Goal: Task Accomplishment & Management: Use online tool/utility

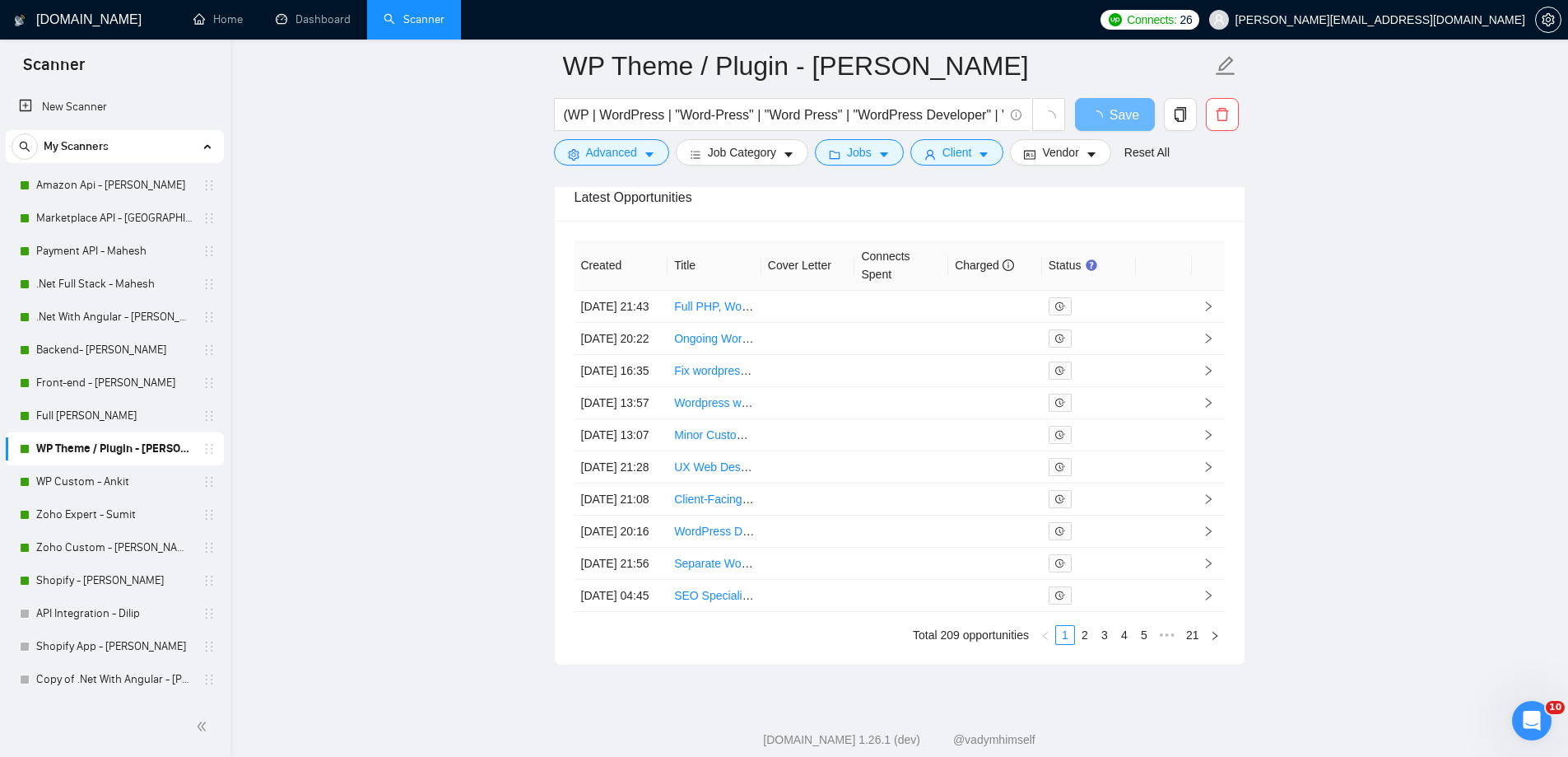
scroll to position [4194, 0]
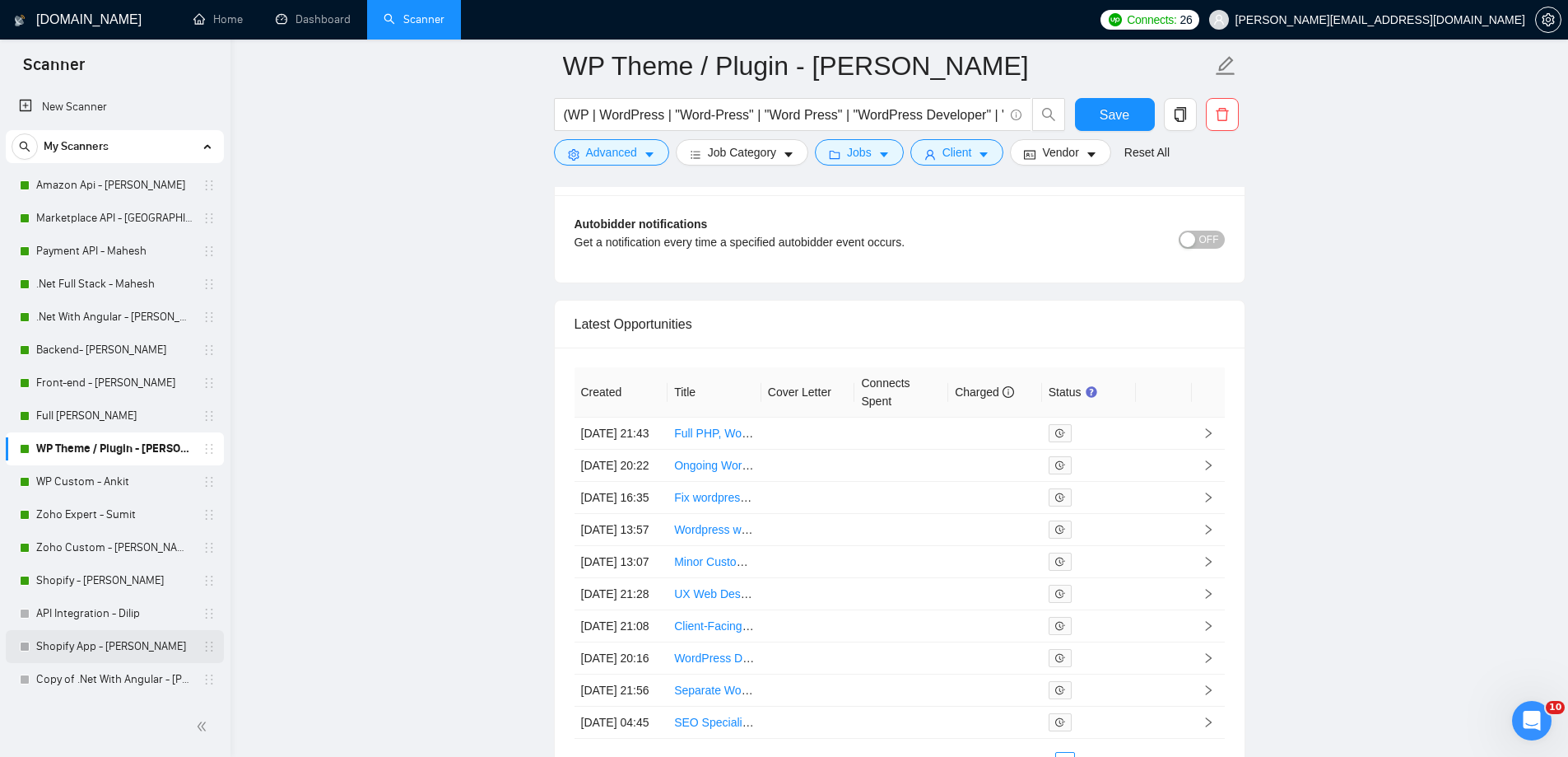
click at [122, 660] on link "Shopify App - [PERSON_NAME]" at bounding box center [114, 646] width 156 height 33
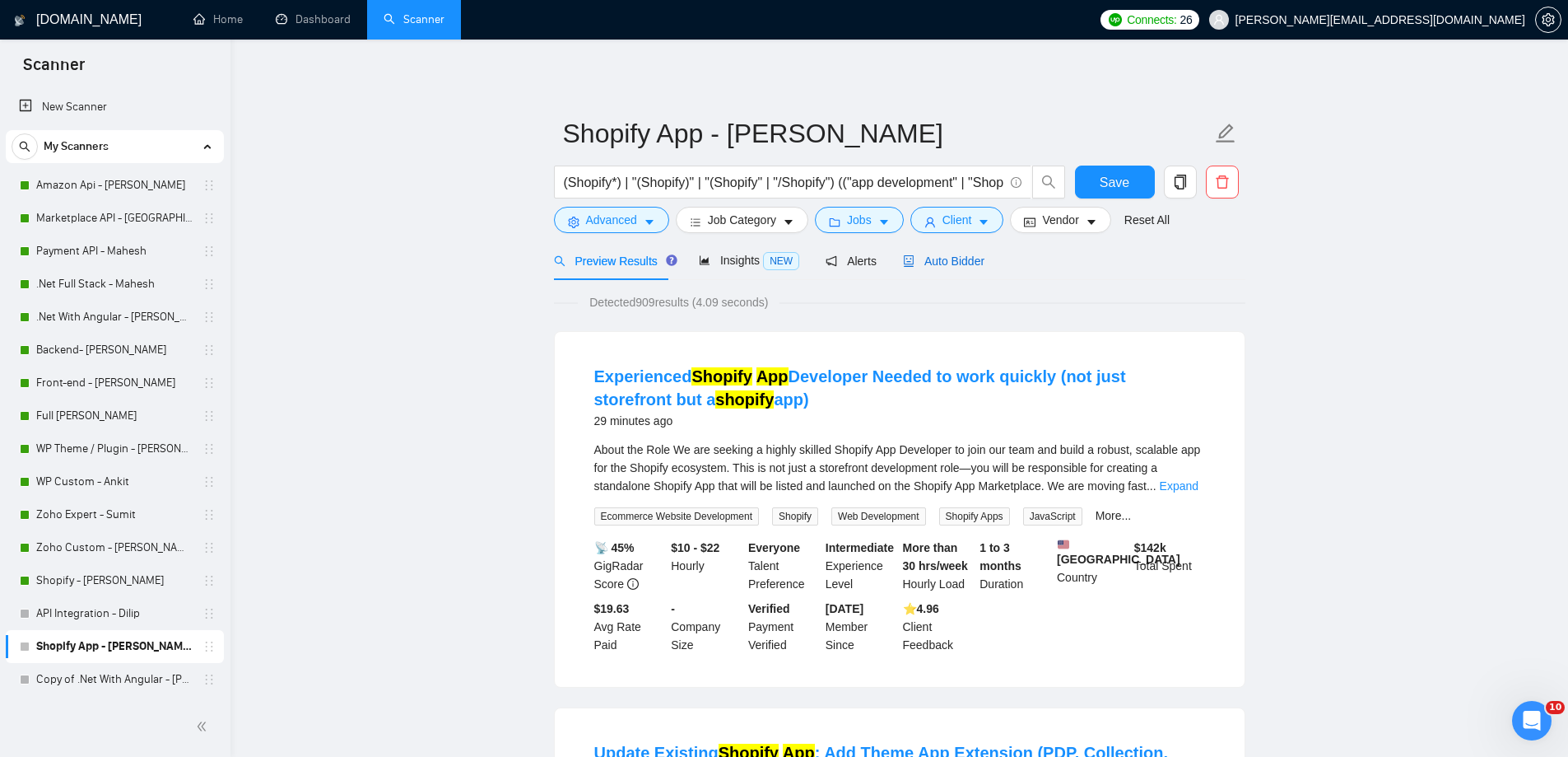
click at [939, 268] on span "Auto Bidder" at bounding box center [944, 261] width 81 height 13
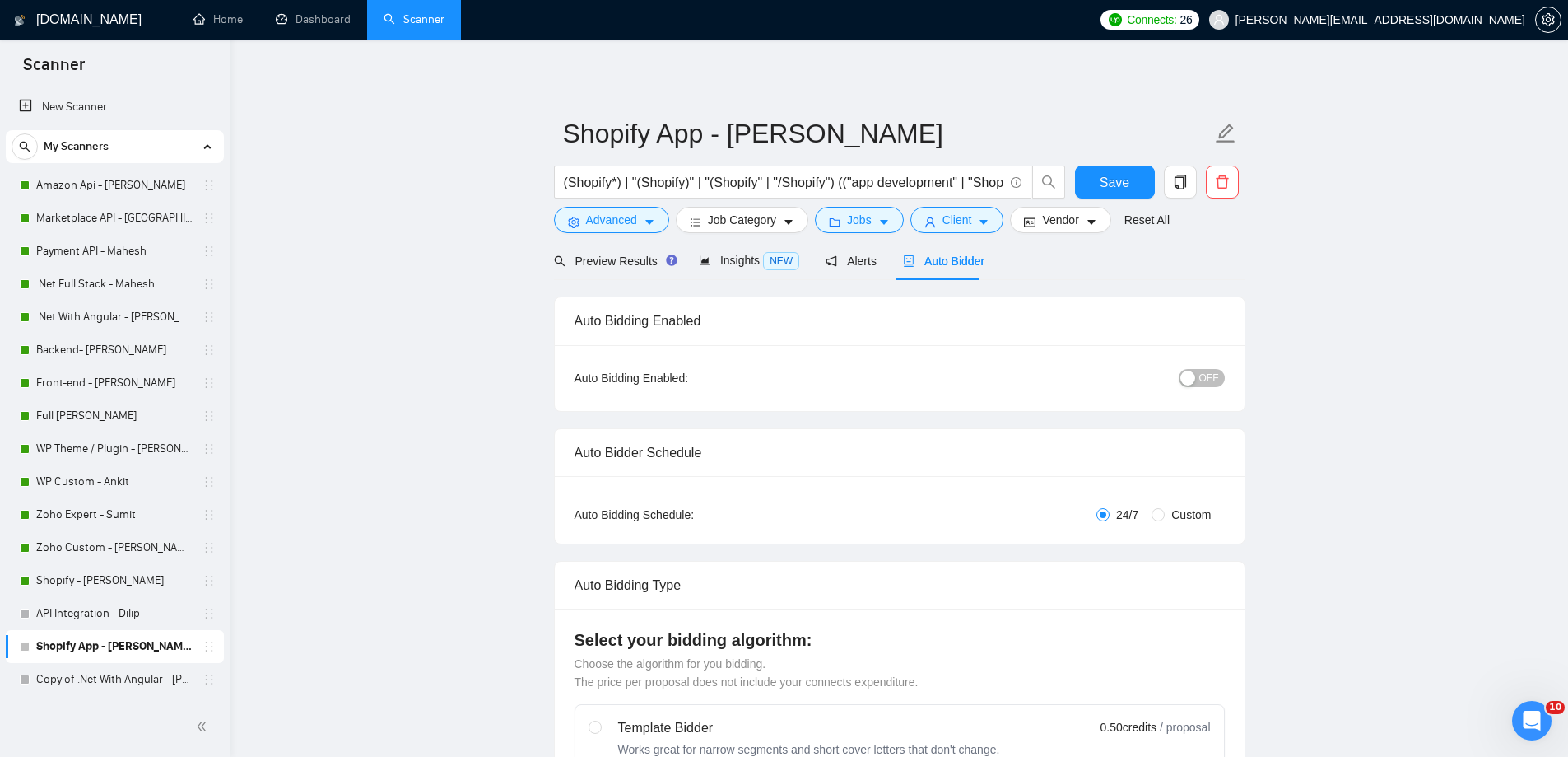
radio input "false"
radio input "true"
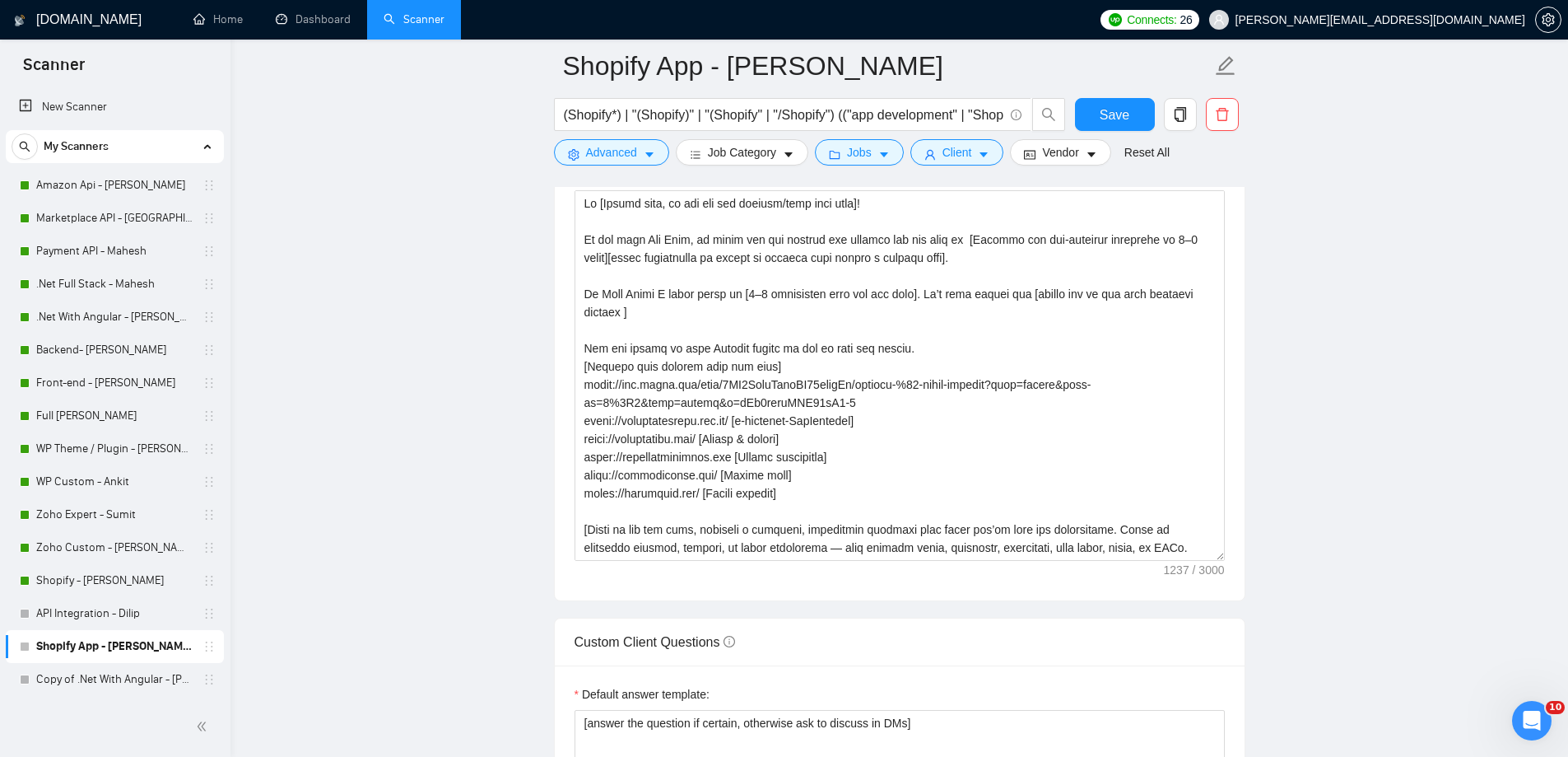
scroll to position [2101, 0]
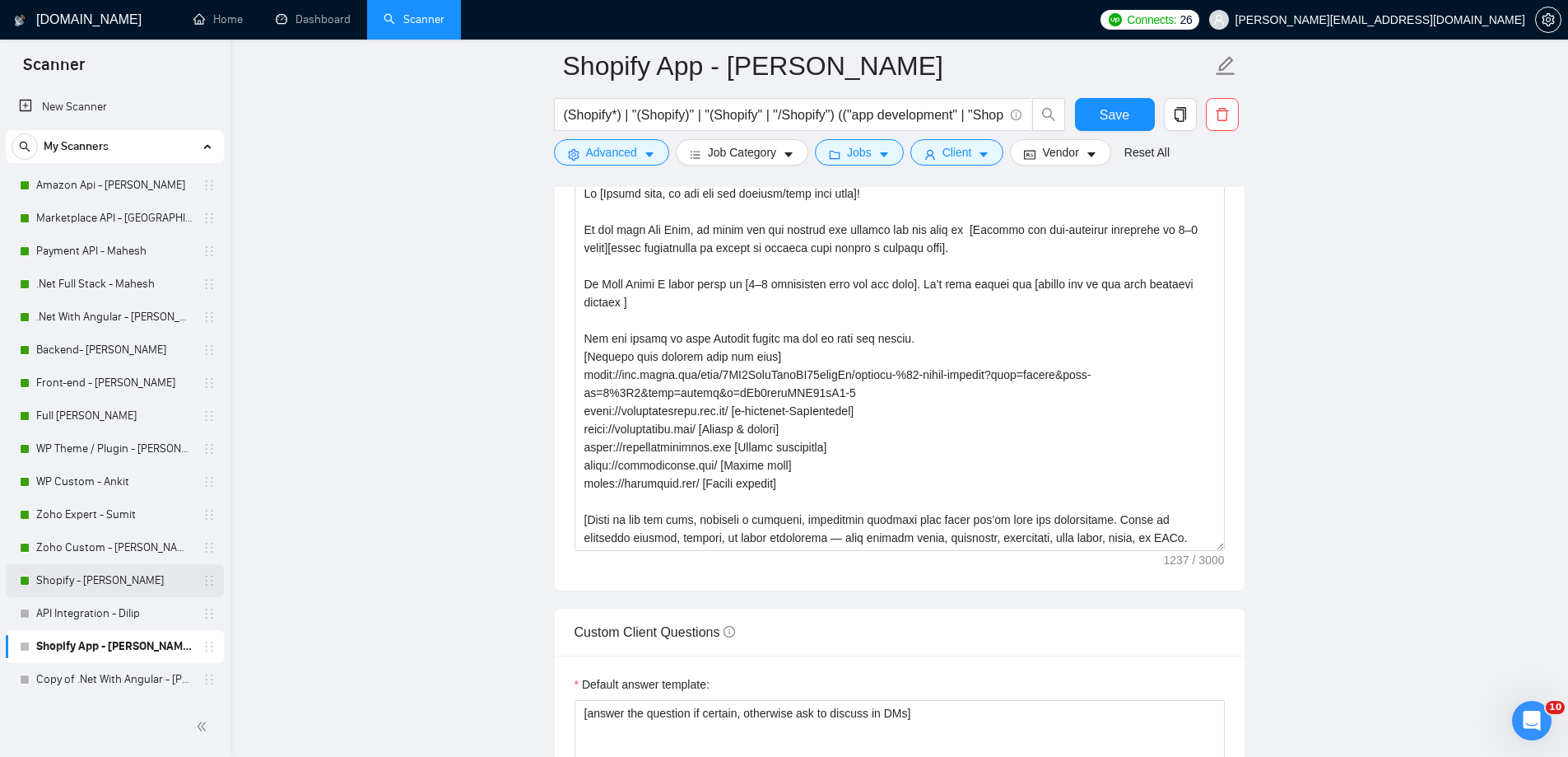
click at [44, 583] on link "Shopify - [PERSON_NAME]" at bounding box center [114, 580] width 156 height 33
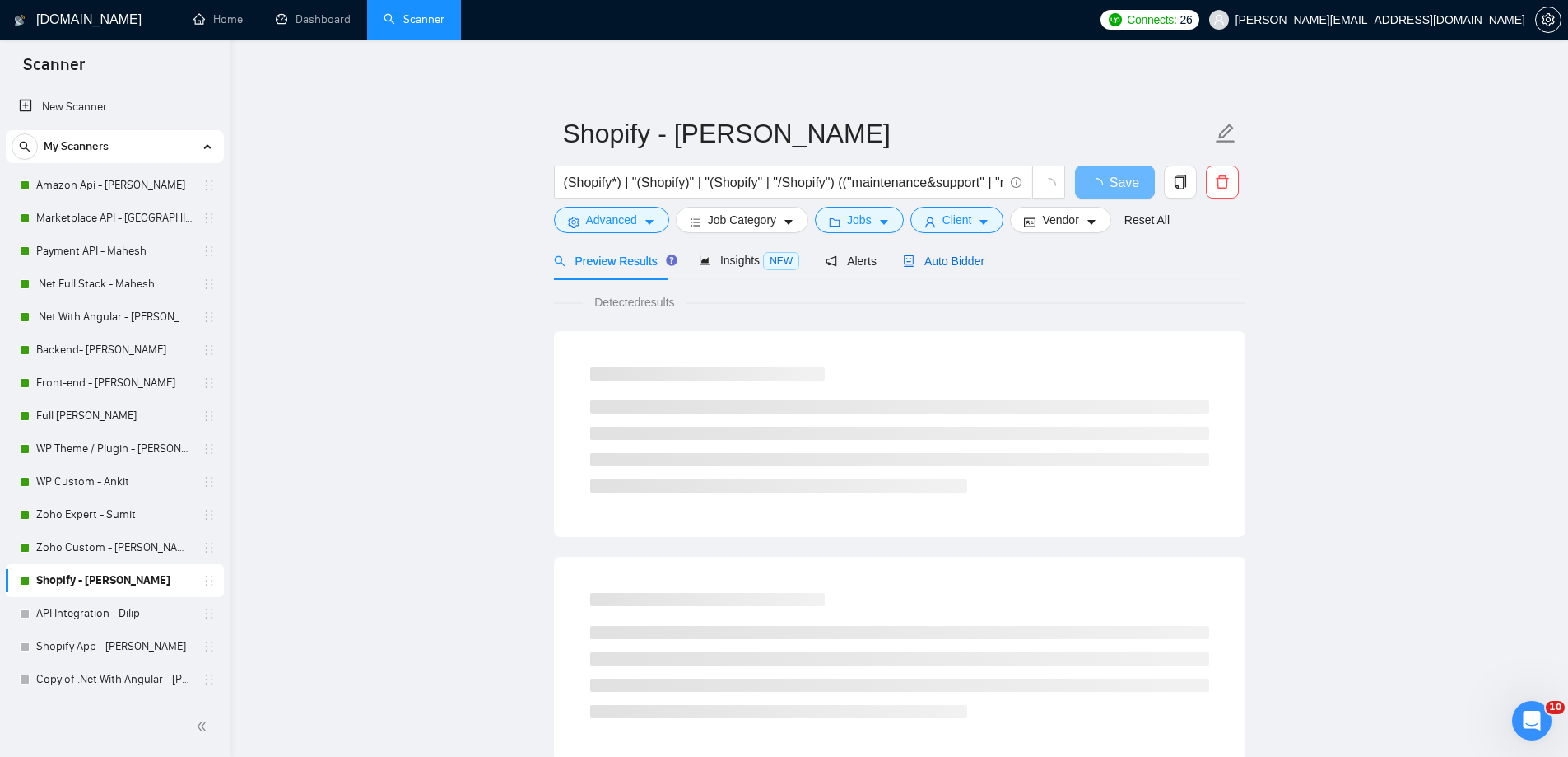
click at [943, 264] on span "Auto Bidder" at bounding box center [944, 261] width 81 height 13
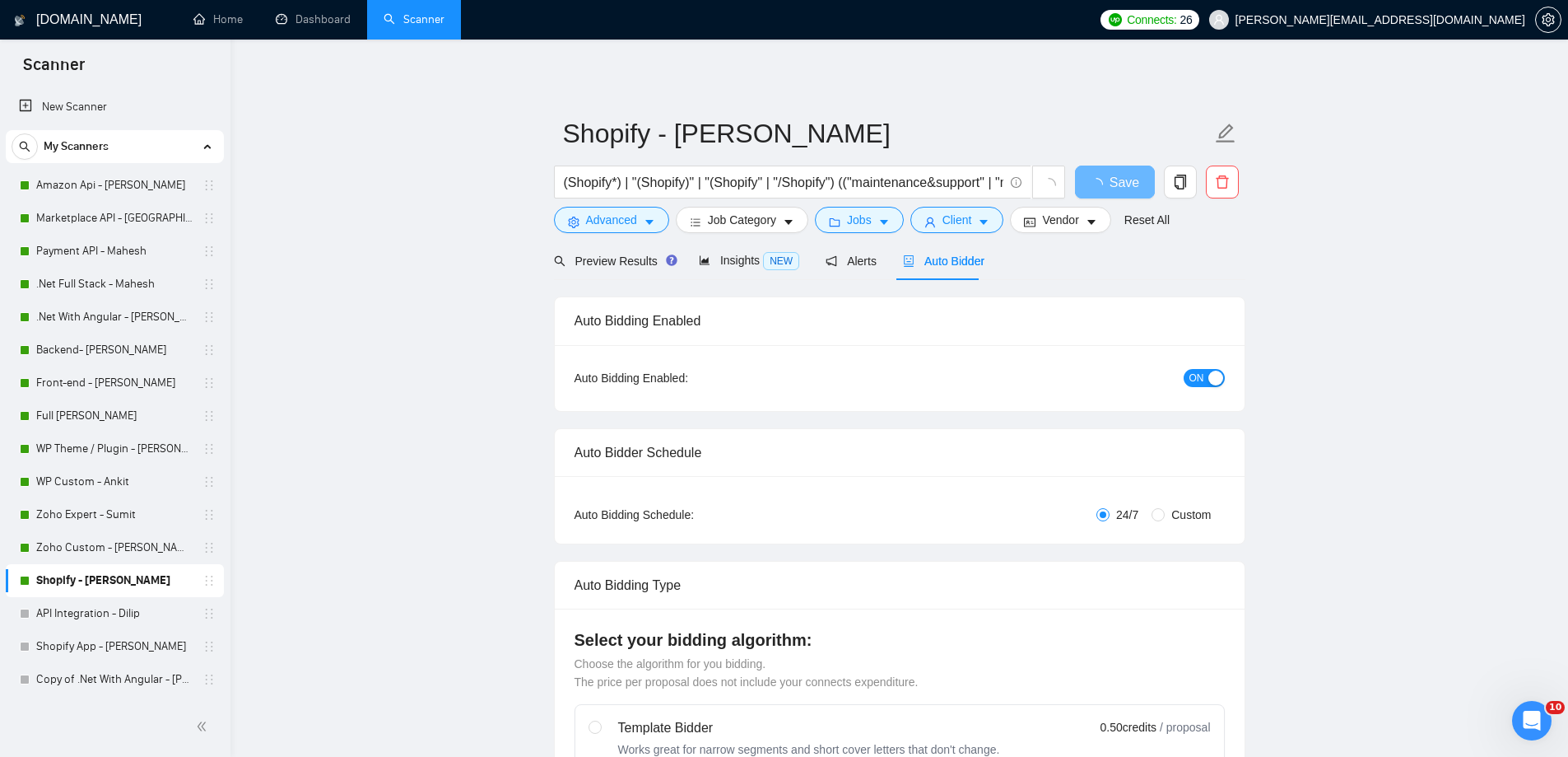
radio input "false"
radio input "true"
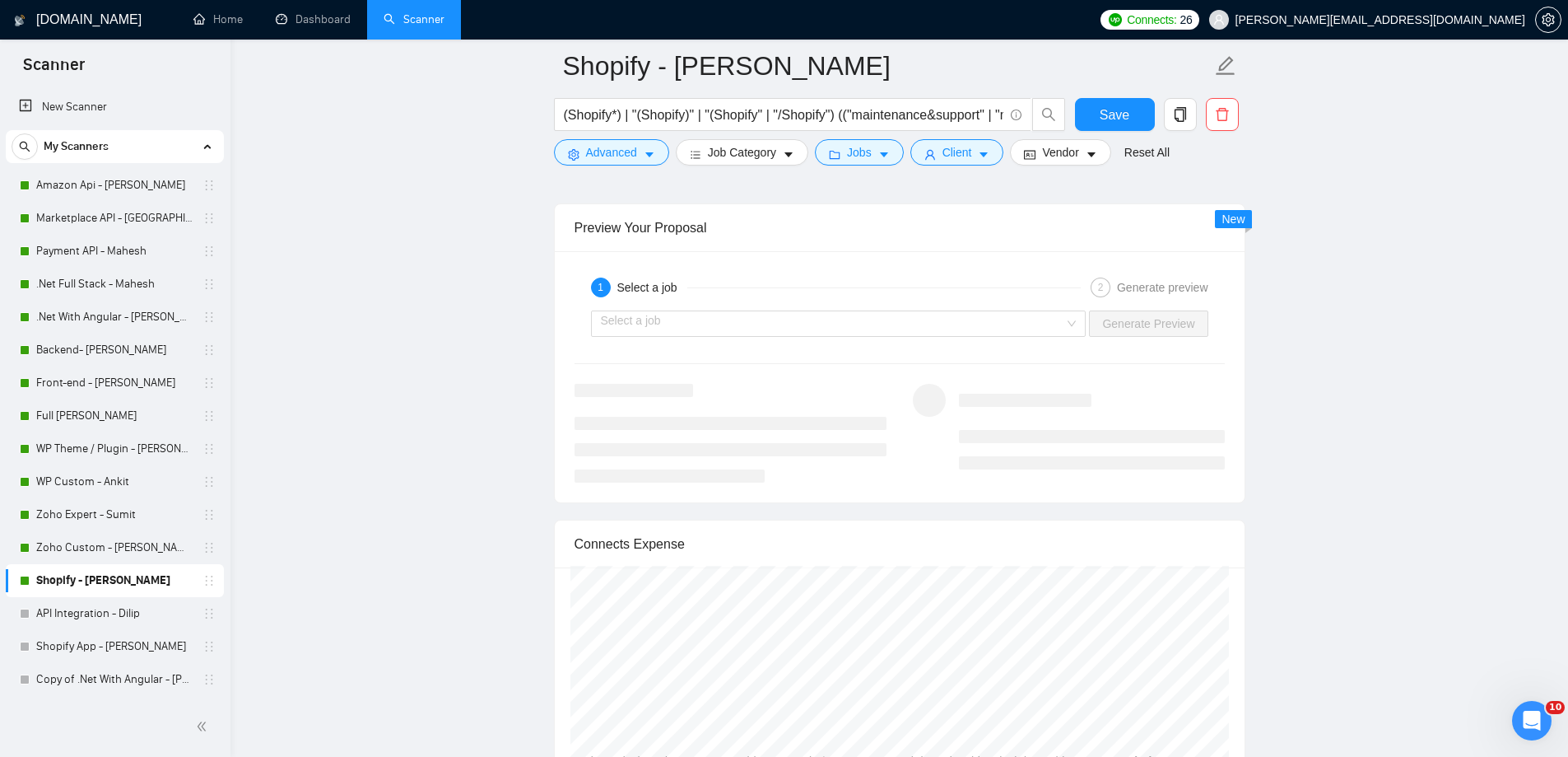
scroll to position [3204, 0]
